Goal: Transaction & Acquisition: Purchase product/service

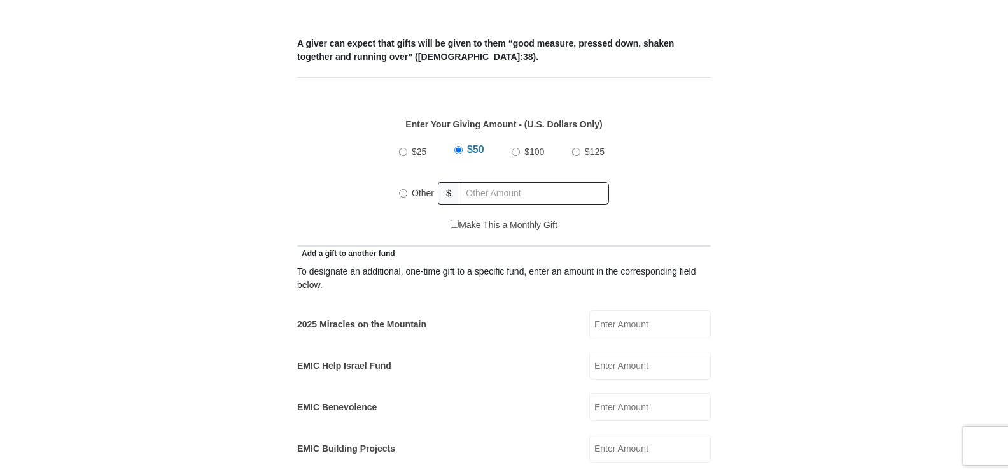
scroll to position [551, 0]
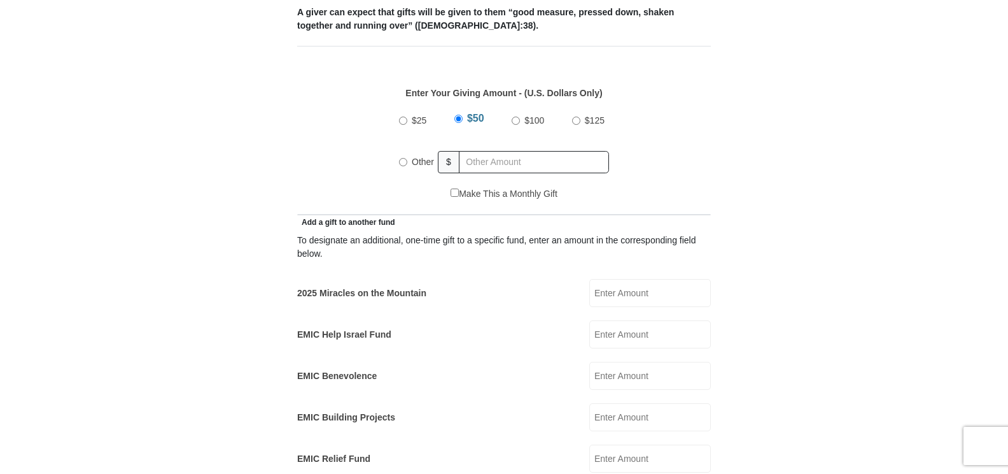
click at [456, 115] on input "$50" at bounding box center [458, 119] width 8 height 8
click at [458, 115] on input "$50" at bounding box center [458, 119] width 8 height 8
click at [480, 113] on span "$50" at bounding box center [475, 118] width 17 height 11
click at [463, 115] on input "$50" at bounding box center [458, 119] width 8 height 8
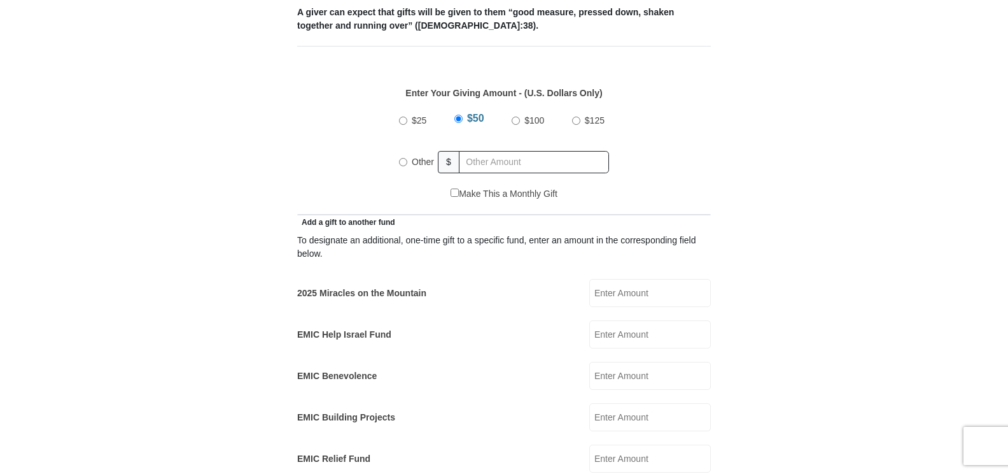
click at [624, 280] on input "2025 Miracles on the Mountain" at bounding box center [650, 293] width 122 height 28
type input "50.00"
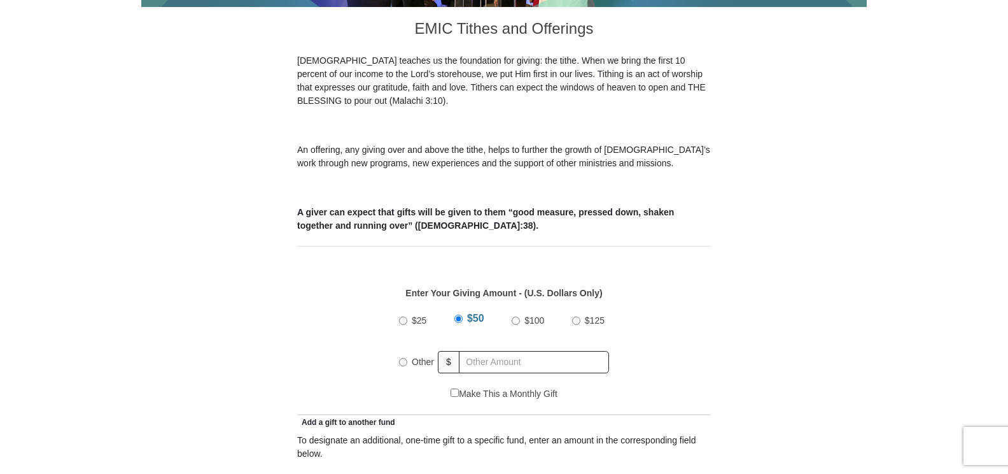
scroll to position [355, 0]
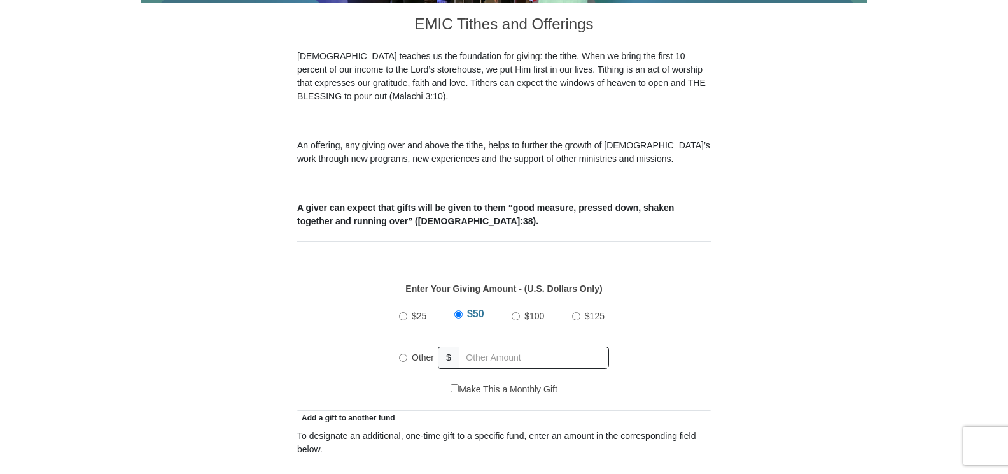
click at [461, 310] on input "$50" at bounding box center [458, 314] width 8 height 8
click at [402, 353] on input "Other" at bounding box center [403, 357] width 8 height 8
radio input "true"
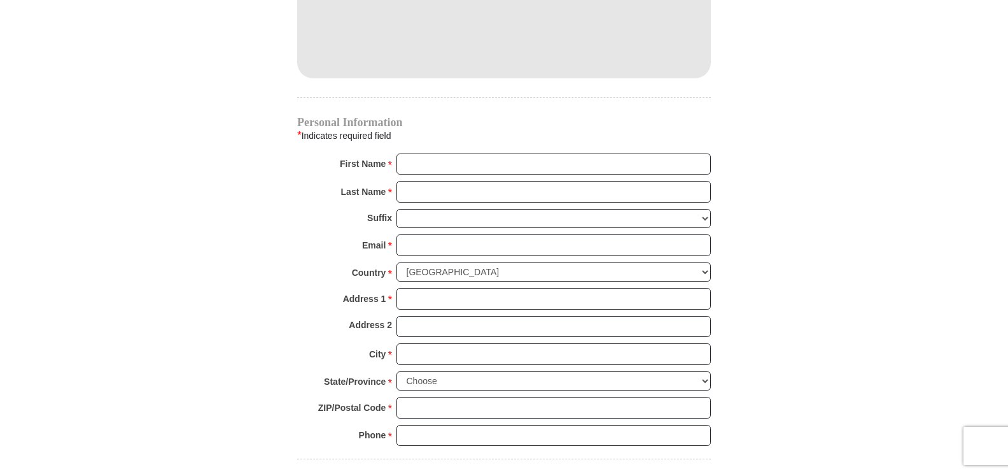
scroll to position [1200, 0]
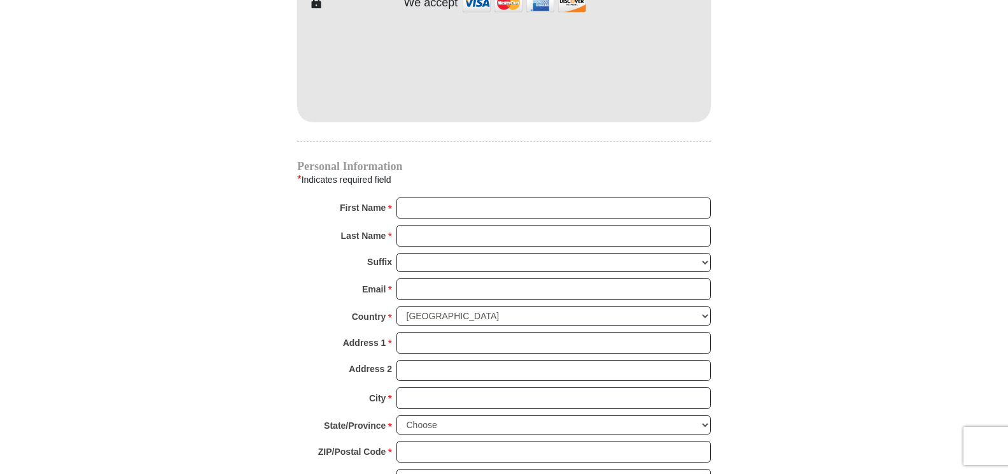
type input "0"
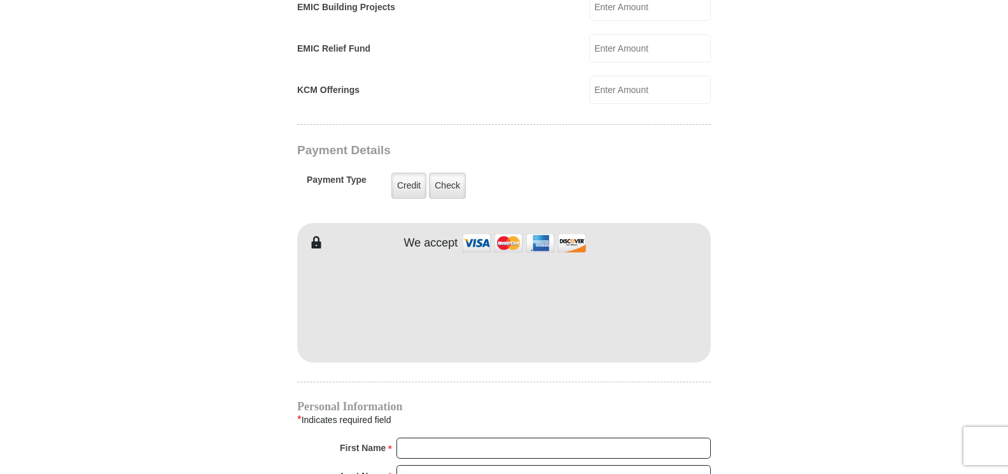
scroll to position [976, 0]
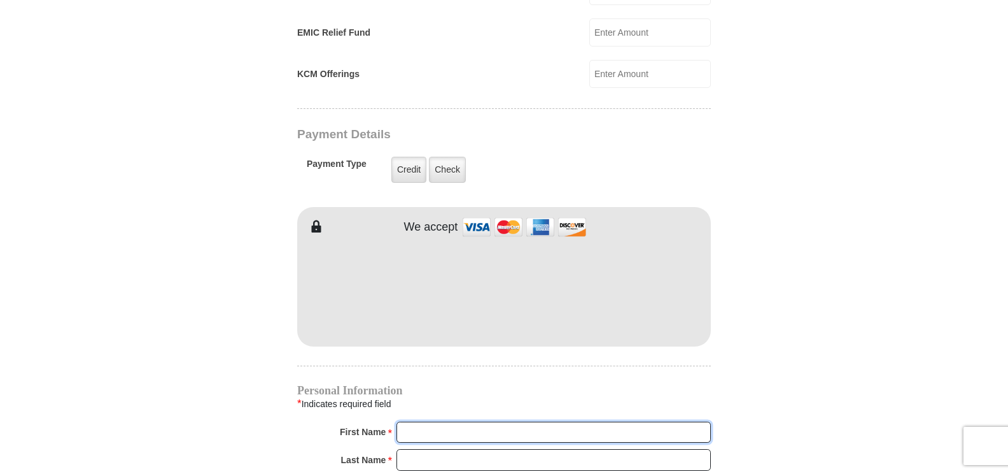
click at [433, 421] on input "First Name *" at bounding box center [554, 432] width 314 height 22
type input "[PERSON_NAME]"
type input "[EMAIL_ADDRESS][DOMAIN_NAME]"
type input "[STREET_ADDRESS][PERSON_NAME]"
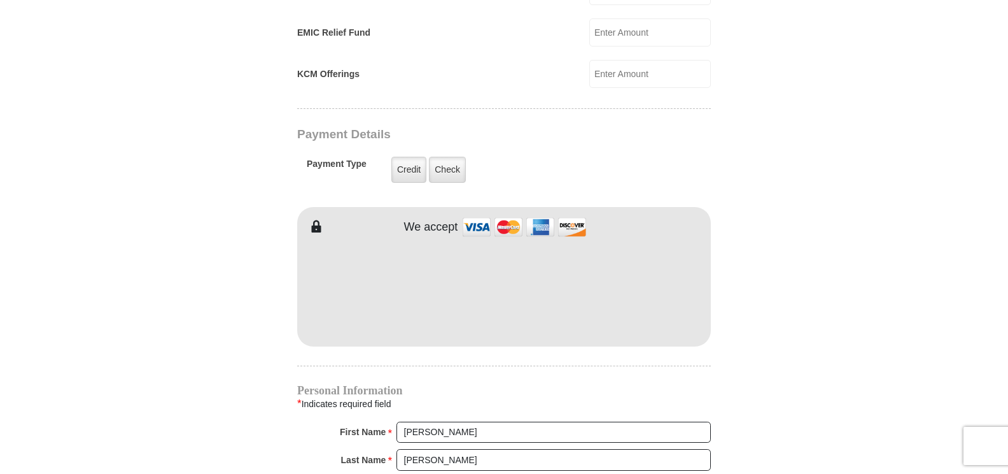
type input "[GEOGRAPHIC_DATA]"
select select "OH"
type input "43725"
type input "7404351066"
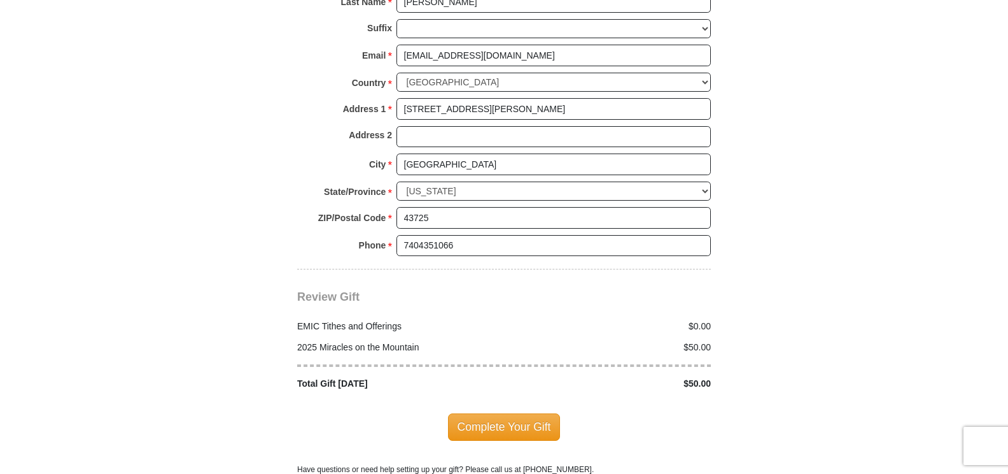
scroll to position [1464, 0]
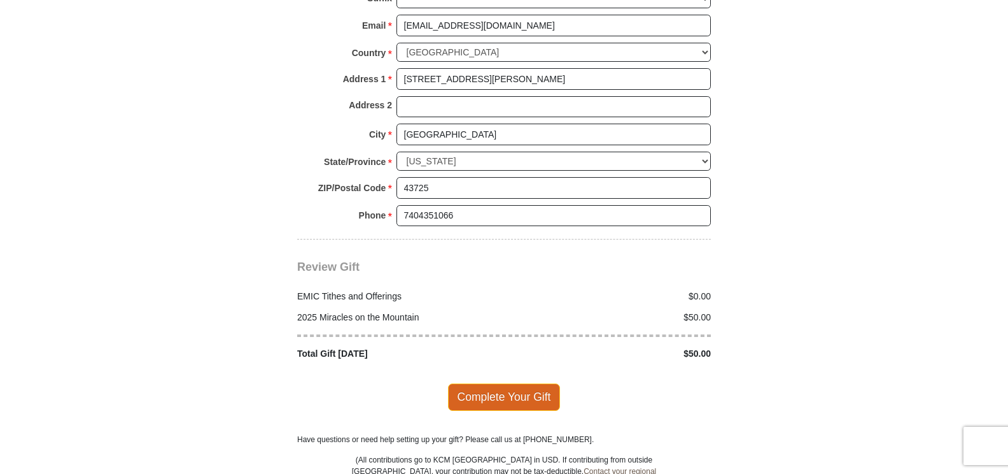
click at [489, 383] on span "Complete Your Gift" at bounding box center [504, 396] width 113 height 27
